Goal: Transaction & Acquisition: Purchase product/service

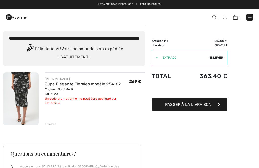
click at [50, 125] on div "Enlever" at bounding box center [50, 124] width 11 height 5
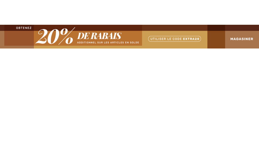
checkbox input "true"
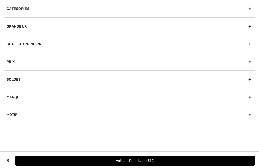
checkbox input "true"
click at [19, 94] on div "Marque" at bounding box center [129, 97] width 251 height 18
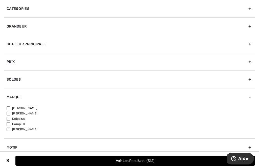
click at [9, 108] on input"] "[PERSON_NAME]" at bounding box center [9, 108] width 4 height 4
checkbox input"] "true"
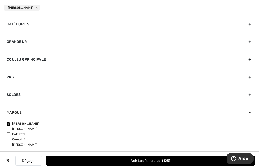
click at [25, 42] on div "Grandeur" at bounding box center [129, 42] width 251 height 18
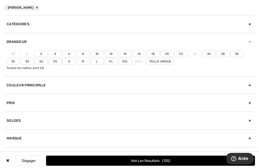
click at [126, 62] on label "Xxl" at bounding box center [125, 61] width 13 height 7
click at [0, 0] on input"] "Xxl" at bounding box center [0, 0] width 0 height 0
click at [182, 51] on label "22" at bounding box center [180, 54] width 13 height 7
click at [0, 0] on input"] "22" at bounding box center [0, 0] width 0 height 0
click at [167, 52] on label "20" at bounding box center [166, 54] width 13 height 7
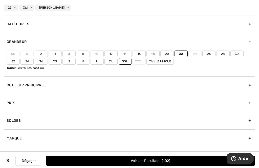
click at [0, 0] on input"] "20" at bounding box center [0, 0] width 0 height 0
click at [145, 161] on button "Voir les resultats 112" at bounding box center [150, 161] width 209 height 10
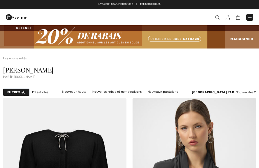
checkbox input "true"
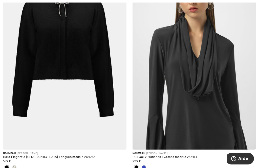
scroll to position [130, 0]
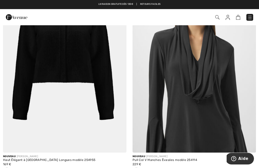
click at [16, 168] on div at bounding box center [15, 171] width 8 height 8
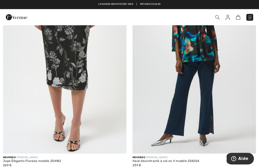
scroll to position [3607, 0]
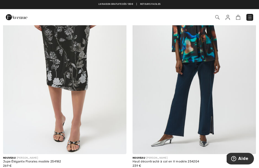
click at [75, 68] on img at bounding box center [64, 61] width 123 height 185
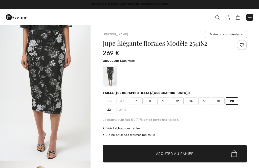
click at [184, 152] on span "Ajouter au panier" at bounding box center [175, 153] width 38 height 5
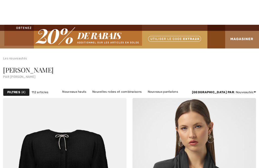
checkbox input "true"
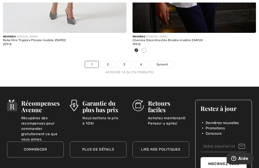
scroll to position [3933, 0]
click at [170, 61] on link "Suivant" at bounding box center [162, 64] width 24 height 7
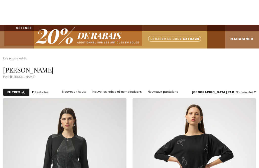
checkbox input "true"
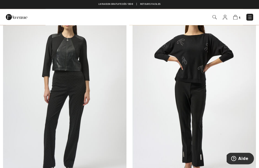
scroll to position [100, 0]
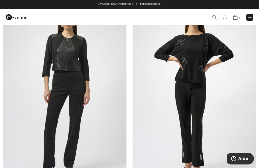
click at [201, 52] on img at bounding box center [193, 90] width 123 height 185
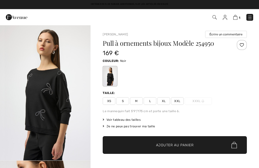
checkbox input "true"
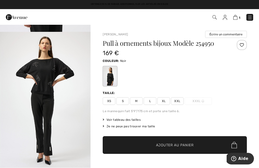
scroll to position [563, 0]
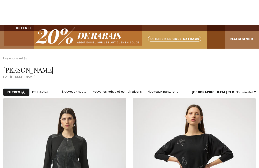
checkbox input "true"
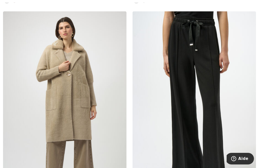
scroll to position [924, 0]
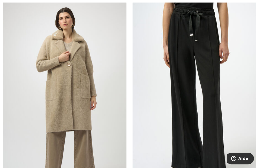
click at [198, 62] on img at bounding box center [193, 94] width 123 height 185
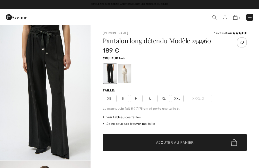
checkbox input "true"
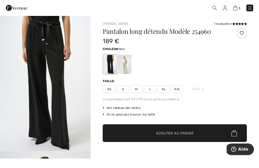
scroll to position [10, 0]
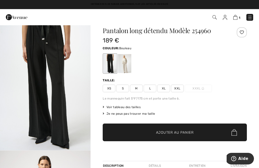
click at [127, 63] on div at bounding box center [124, 63] width 13 height 19
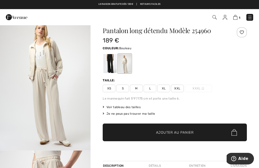
scroll to position [0, 0]
click at [112, 57] on div at bounding box center [109, 63] width 13 height 19
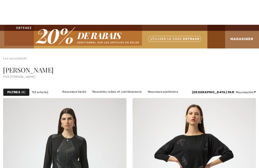
checkbox input "true"
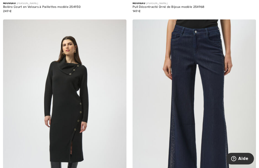
scroll to position [2214, 0]
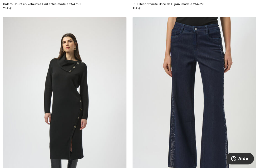
click at [188, 110] on img at bounding box center [193, 109] width 123 height 185
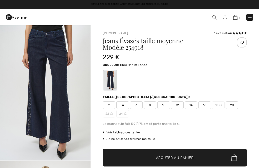
checkbox input "true"
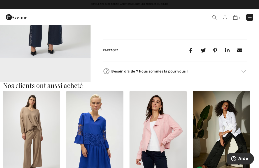
scroll to position [239, 0]
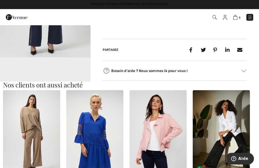
click at [249, 137] on img at bounding box center [221, 133] width 57 height 86
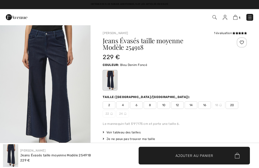
checkbox input "true"
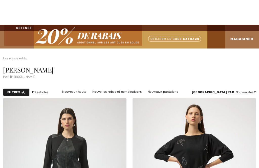
checkbox input "true"
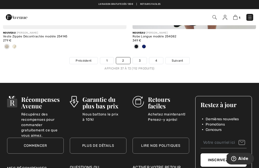
scroll to position [3901, 0]
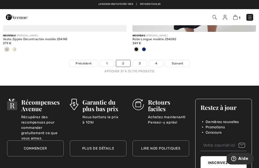
click at [180, 62] on span "Suivant" at bounding box center [177, 63] width 11 height 5
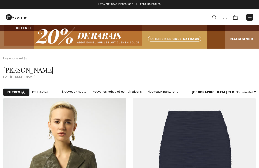
checkbox input "true"
click at [236, 67] on div "Joseph ribkoff" at bounding box center [129, 70] width 253 height 7
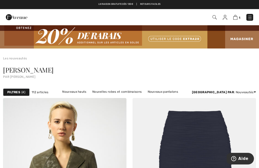
click at [234, 72] on div "Joseph ribkoff" at bounding box center [129, 70] width 253 height 7
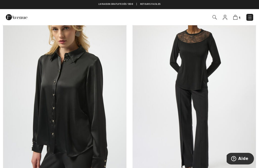
scroll to position [2221, 0]
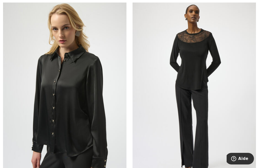
click at [201, 52] on img at bounding box center [193, 93] width 123 height 185
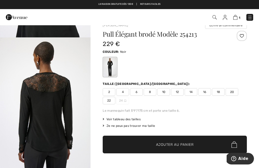
scroll to position [3, 0]
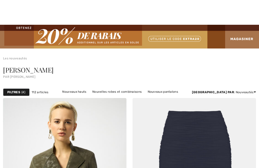
checkbox input "true"
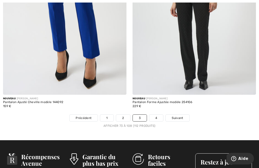
scroll to position [3847, 0]
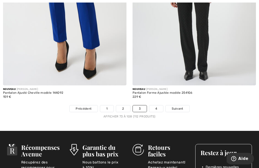
click at [180, 106] on span "Suivant" at bounding box center [177, 108] width 11 height 5
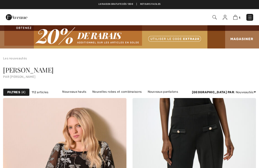
checkbox input "true"
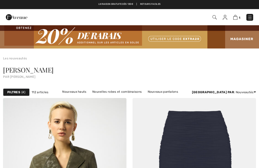
checkbox input "true"
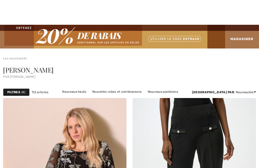
checkbox input "true"
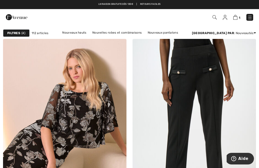
scroll to position [59, 0]
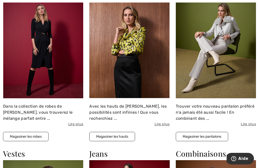
click at [116, 136] on button "Magasiner les hauts" at bounding box center [112, 136] width 46 height 9
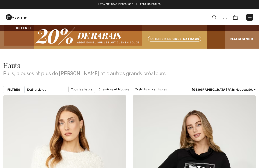
checkbox input "true"
click at [15, 88] on strong "Filtres" at bounding box center [13, 89] width 13 height 5
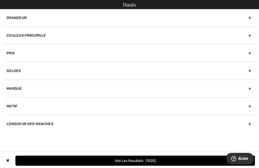
click at [24, 86] on div "Marque" at bounding box center [129, 89] width 251 height 18
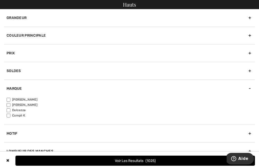
click at [11, 98] on label "[PERSON_NAME]" at bounding box center [131, 99] width 248 height 5
click at [10, 98] on input"] "[PERSON_NAME]" at bounding box center [9, 100] width 4 height 4
checkbox input"] "true"
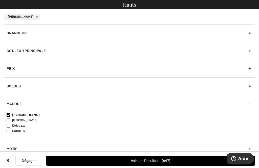
click at [27, 29] on div "Grandeur" at bounding box center [129, 33] width 251 height 18
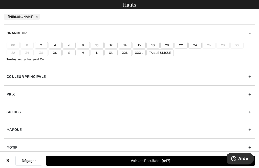
click at [179, 47] on label "22" at bounding box center [180, 45] width 13 height 7
click at [0, 0] on input"] "22" at bounding box center [0, 0] width 0 height 0
click at [125, 52] on label "Xxl" at bounding box center [125, 53] width 13 height 7
click at [0, 0] on input"] "Xxl" at bounding box center [0, 0] width 0 height 0
click at [139, 161] on button "Voir les resultats 262" at bounding box center [150, 161] width 209 height 10
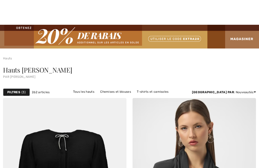
checkbox input "true"
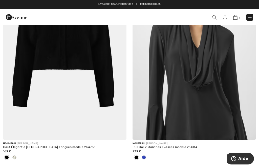
scroll to position [143, 0]
click at [218, 102] on img at bounding box center [193, 47] width 123 height 185
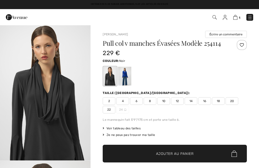
checkbox input "true"
click at [126, 77] on div at bounding box center [124, 76] width 13 height 19
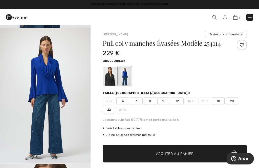
click at [108, 79] on div at bounding box center [109, 76] width 13 height 19
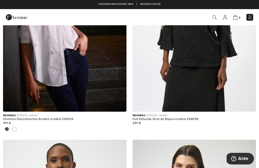
scroll to position [1493, 0]
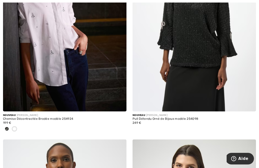
click at [9, 131] on div at bounding box center [7, 129] width 8 height 8
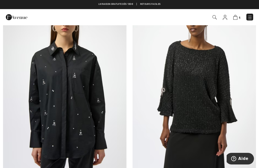
scroll to position [1426, 0]
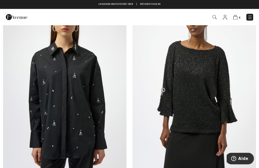
click at [191, 98] on img at bounding box center [193, 85] width 123 height 185
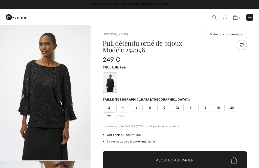
checkbox input "true"
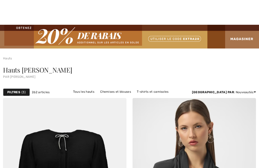
checkbox input "true"
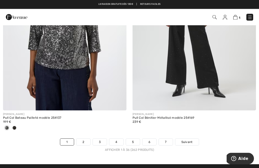
scroll to position [3847, 0]
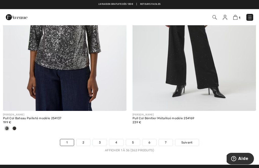
click at [18, 128] on div at bounding box center [64, 129] width 123 height 8
click at [16, 126] on span at bounding box center [14, 128] width 4 height 4
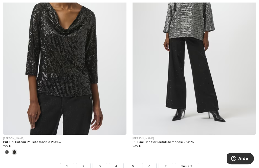
scroll to position [3823, 0]
click at [229, 78] on img at bounding box center [193, 42] width 123 height 185
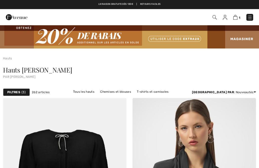
checkbox input "true"
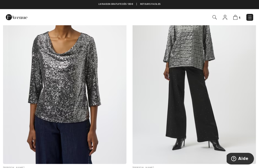
scroll to position [3794, 0]
click at [71, 87] on img at bounding box center [64, 71] width 123 height 185
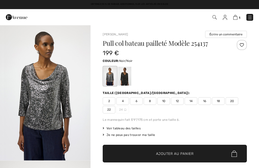
checkbox input "true"
click at [124, 73] on div at bounding box center [124, 76] width 13 height 19
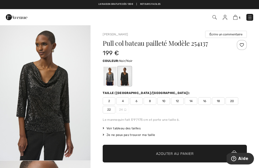
click at [109, 107] on span "22" at bounding box center [109, 110] width 13 height 8
click at [132, 152] on span "✔ Ajouté au panier Ajouter au panier" at bounding box center [175, 154] width 144 height 18
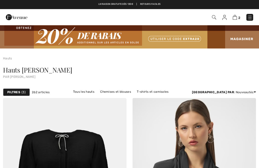
checkbox input "true"
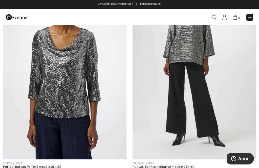
scroll to position [3798, 0]
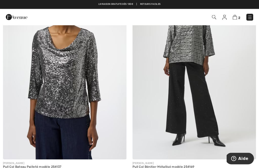
click at [64, 82] on img at bounding box center [64, 67] width 123 height 185
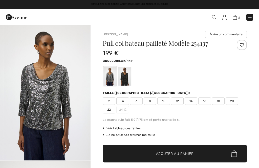
checkbox input "true"
click at [125, 74] on div at bounding box center [124, 76] width 13 height 19
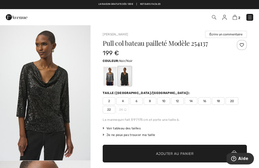
click at [234, 101] on span "20" at bounding box center [231, 101] width 13 height 8
click at [180, 152] on span "Ajouter au panier" at bounding box center [175, 153] width 38 height 5
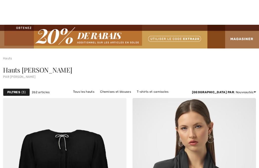
checkbox input "true"
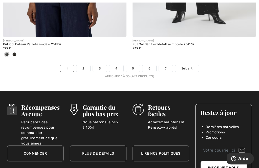
click at [188, 66] on span "Suivant" at bounding box center [186, 68] width 11 height 5
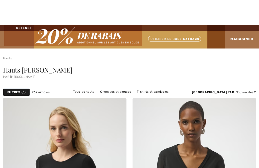
checkbox input "true"
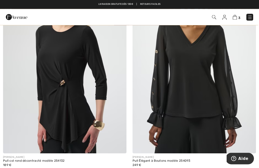
scroll to position [130, 0]
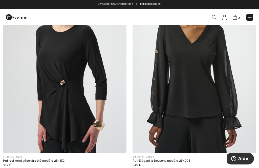
click at [85, 90] on img at bounding box center [64, 60] width 123 height 185
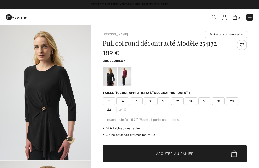
checkbox input "true"
click at [129, 71] on div at bounding box center [124, 76] width 13 height 19
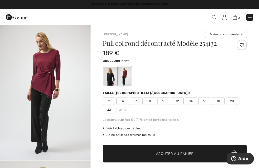
click at [127, 75] on div at bounding box center [124, 76] width 13 height 19
click at [112, 76] on div at bounding box center [109, 76] width 13 height 19
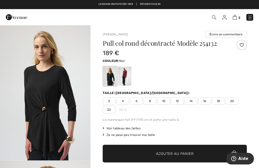
click at [126, 75] on div at bounding box center [124, 76] width 13 height 19
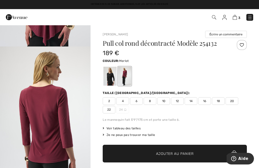
click at [113, 75] on div at bounding box center [109, 76] width 13 height 19
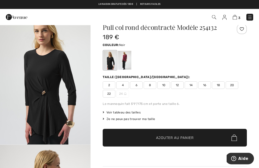
scroll to position [16, 0]
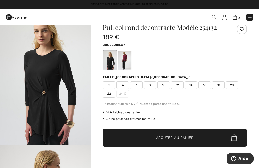
click at [248, 91] on div "Joseph Ribkoff Écrire un commentaire Pull col rond décontracté Modèle 254132 18…" at bounding box center [174, 155] width 168 height 293
click at [234, 84] on span "20" at bounding box center [231, 85] width 13 height 8
click at [170, 133] on span "✔ Ajouté au panier Ajouter au panier" at bounding box center [175, 138] width 144 height 18
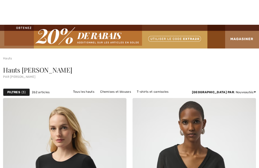
checkbox input "true"
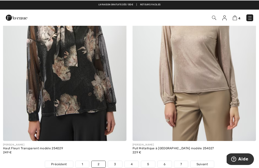
scroll to position [3816, 0]
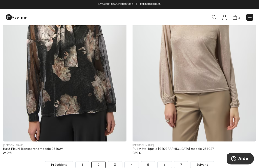
click at [201, 163] on span "Suivant" at bounding box center [201, 165] width 11 height 5
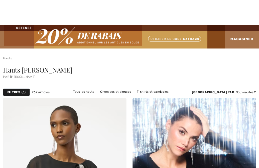
checkbox input "true"
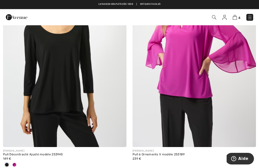
scroll to position [3175, 0]
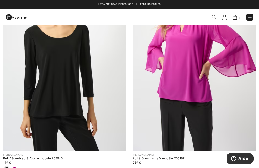
click at [65, 78] on img at bounding box center [64, 58] width 123 height 185
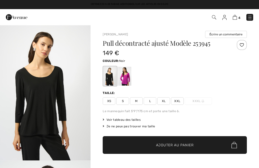
checkbox input "true"
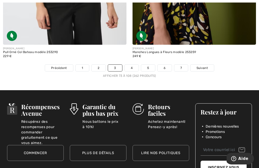
scroll to position [3915, 0]
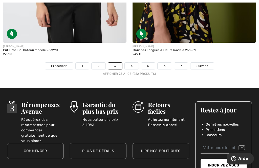
click at [206, 64] on span "Suivant" at bounding box center [201, 66] width 11 height 5
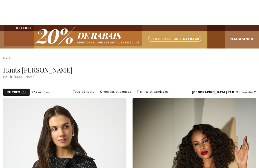
checkbox input "true"
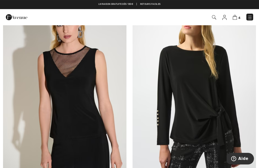
scroll to position [308, 0]
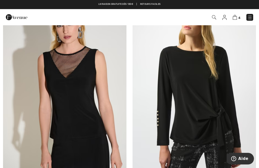
click at [211, 106] on img at bounding box center [193, 87] width 123 height 185
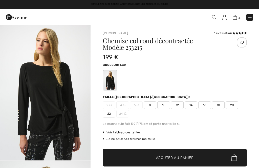
checkbox input "true"
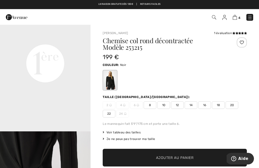
scroll to position [290, 0]
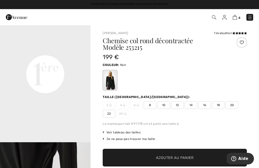
click at [235, 104] on span "20" at bounding box center [231, 105] width 13 height 8
click at [183, 156] on span "Ajouter au panier" at bounding box center [175, 157] width 38 height 5
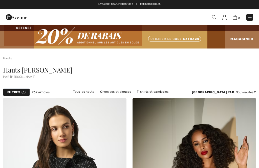
checkbox input "true"
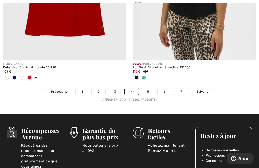
scroll to position [3850, 0]
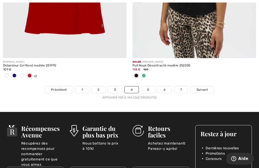
click at [207, 87] on span "Suivant" at bounding box center [201, 89] width 11 height 5
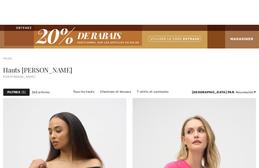
scroll to position [597, 0]
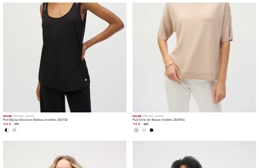
checkbox input "true"
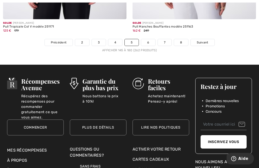
scroll to position [3958, 0]
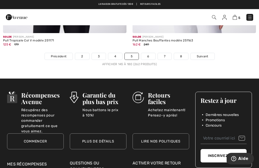
click at [203, 54] on span "Suivant" at bounding box center [202, 56] width 11 height 5
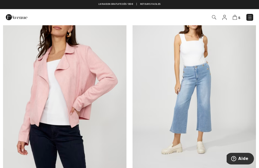
scroll to position [311, 0]
click at [78, 95] on img at bounding box center [64, 86] width 123 height 185
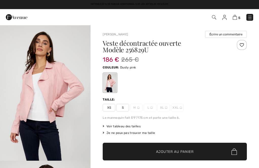
checkbox input "true"
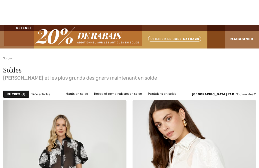
checkbox input "true"
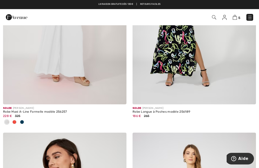
scroll to position [795, 0]
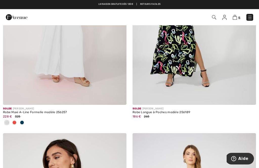
click at [235, 19] on img at bounding box center [235, 17] width 4 height 5
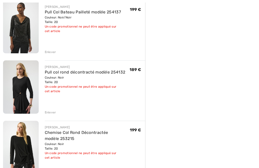
scroll to position [194, 0]
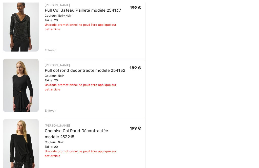
click at [50, 168] on div "Enlever" at bounding box center [50, 171] width 11 height 5
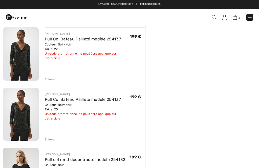
scroll to position [105, 0]
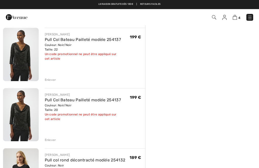
click at [51, 139] on div "Enlever" at bounding box center [50, 140] width 11 height 5
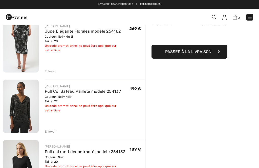
scroll to position [52, 0]
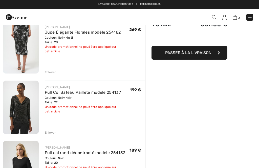
click at [52, 133] on div "Enlever" at bounding box center [50, 132] width 11 height 5
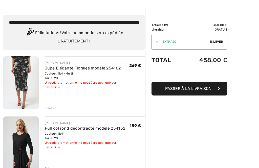
scroll to position [0, 0]
